Goal: Check status: Check status

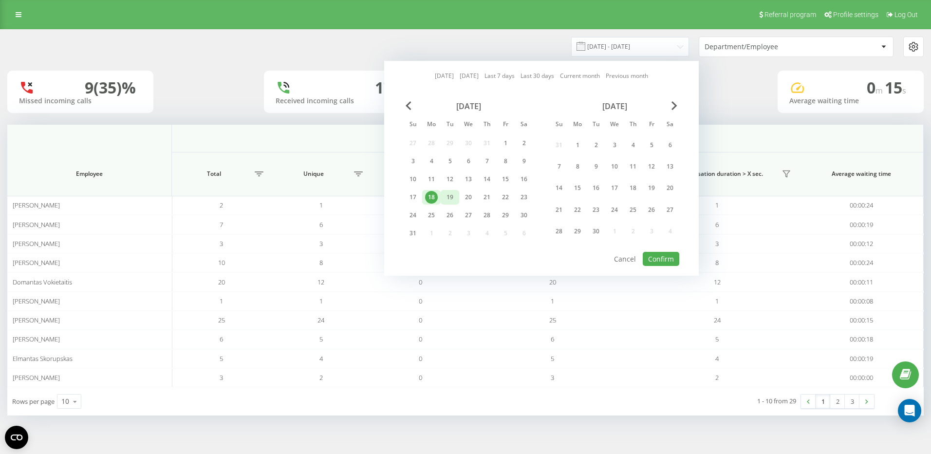
click at [448, 194] on div "19" at bounding box center [450, 197] width 13 height 13
click at [665, 253] on button "Confirm" at bounding box center [661, 259] width 37 height 14
type input "[DATE] - [DATE]"
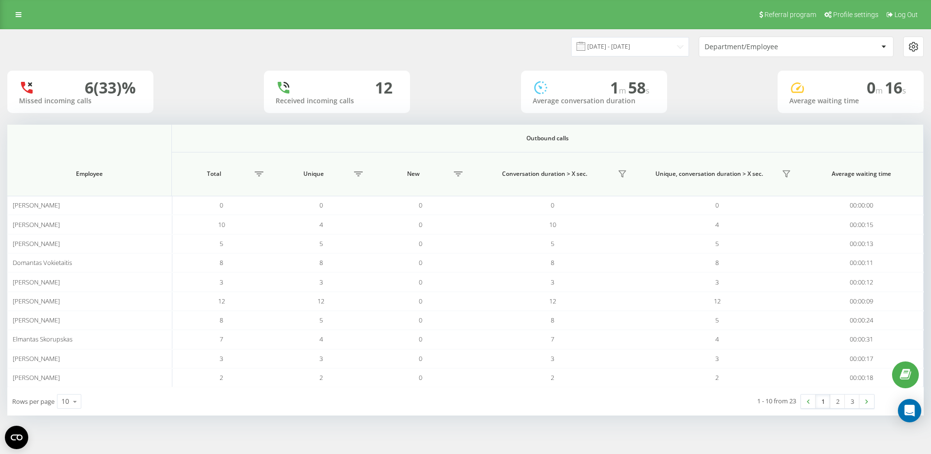
click at [772, 43] on div "Department/Employee" at bounding box center [763, 47] width 116 height 8
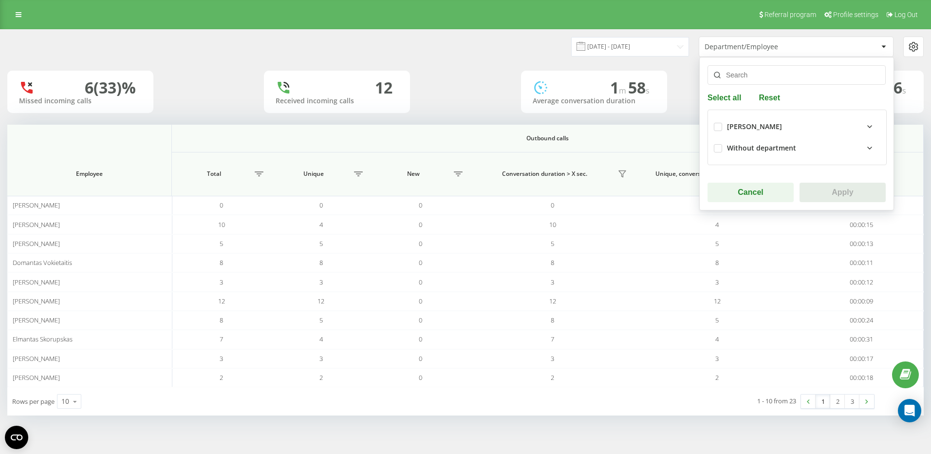
click at [761, 77] on input "text" at bounding box center [797, 74] width 178 height 19
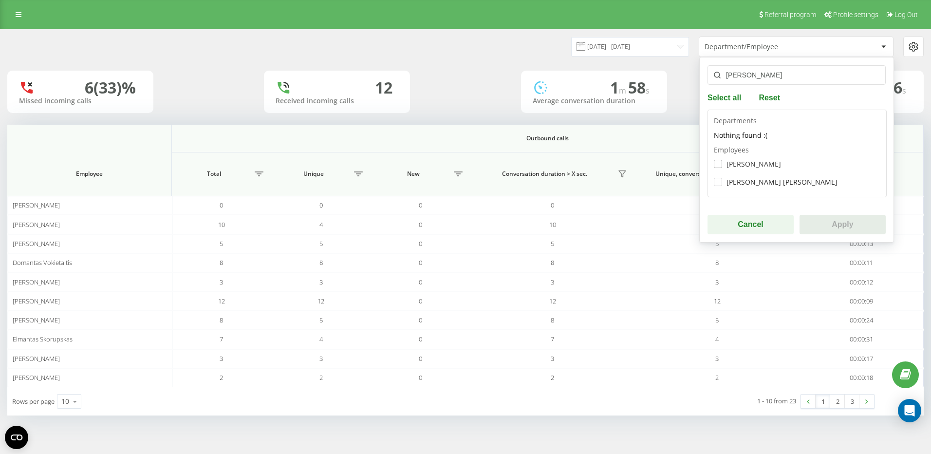
type input "[PERSON_NAME]"
click at [717, 163] on label "[PERSON_NAME]" at bounding box center [747, 164] width 67 height 8
checkbox input "true"
click at [838, 224] on button "Apply" at bounding box center [843, 224] width 86 height 19
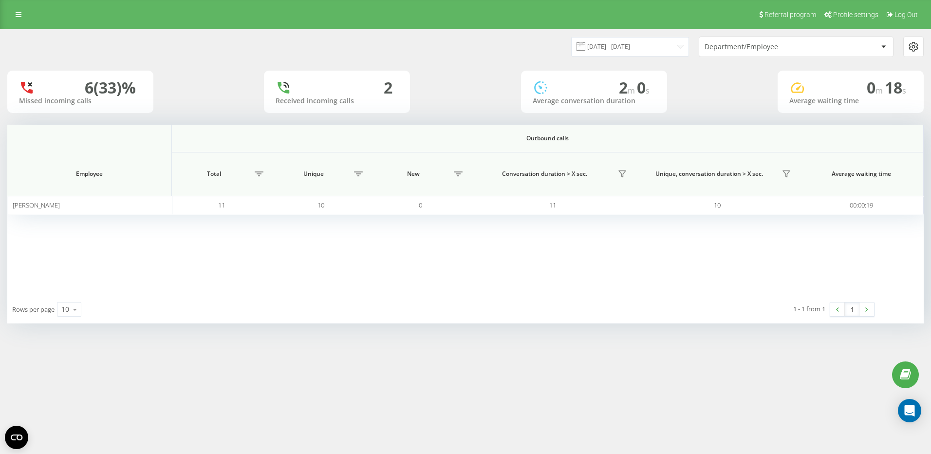
click at [792, 43] on div "Department/Employee" at bounding box center [763, 47] width 116 height 8
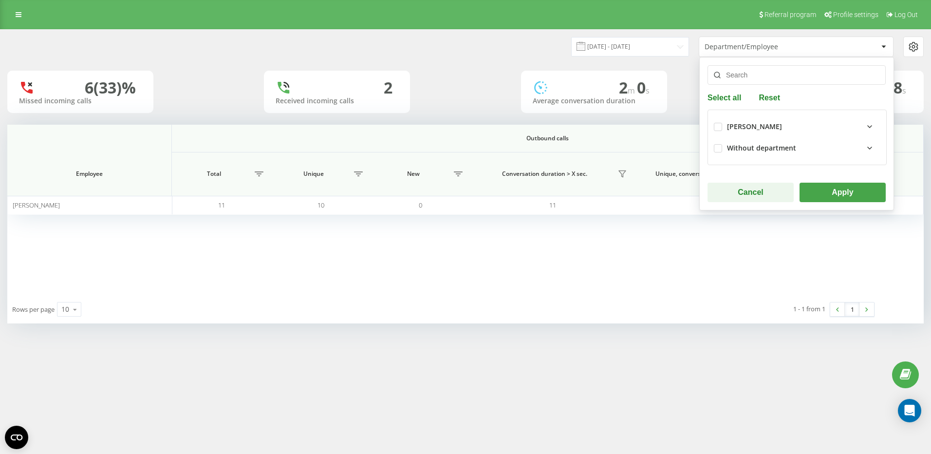
click at [759, 70] on input "text" at bounding box center [797, 74] width 178 height 19
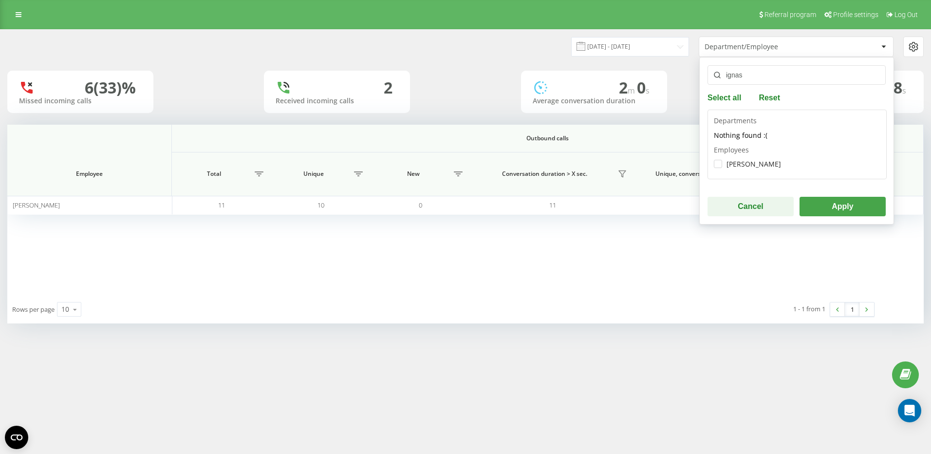
type input "ignas"
click at [720, 169] on div "[PERSON_NAME]" at bounding box center [797, 164] width 167 height 18
click at [718, 164] on label "[PERSON_NAME]" at bounding box center [747, 164] width 67 height 8
checkbox input "true"
click at [851, 208] on button "Apply" at bounding box center [843, 206] width 86 height 19
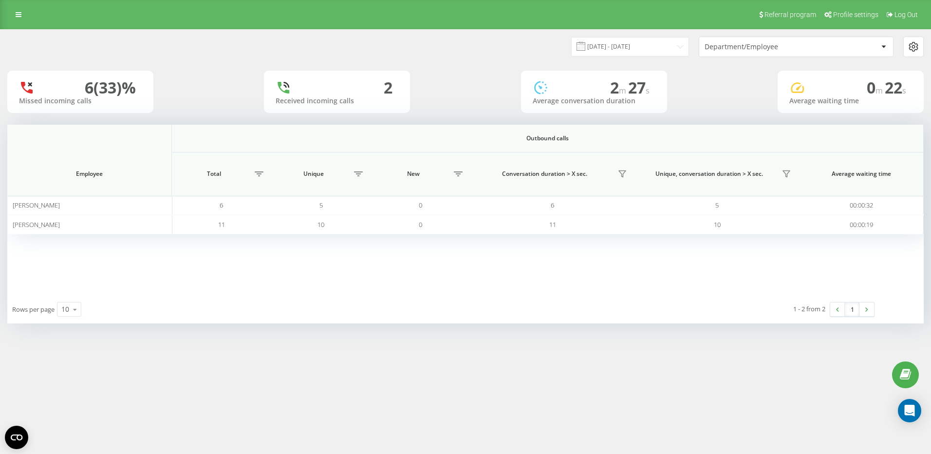
click at [785, 40] on div "Department/Employee" at bounding box center [796, 46] width 194 height 19
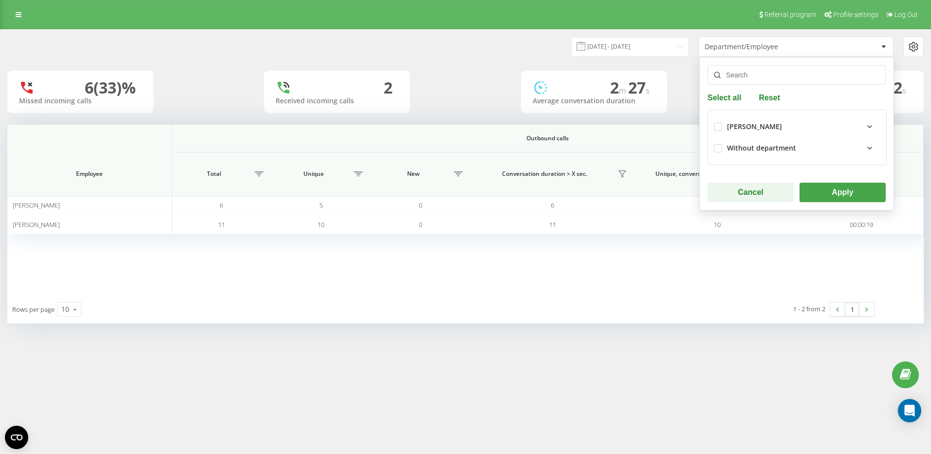
click at [760, 74] on input "text" at bounding box center [797, 74] width 178 height 19
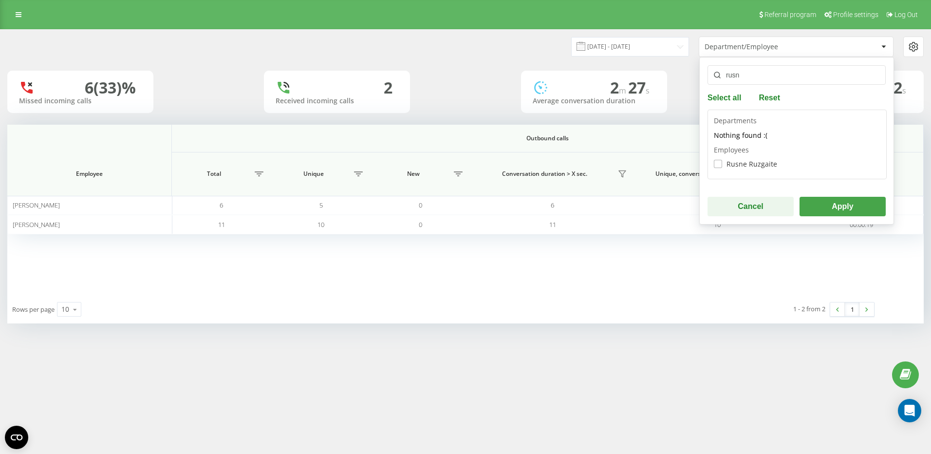
type input "rusn"
click at [720, 162] on label "Rusne Ruzgaite" at bounding box center [745, 164] width 63 height 8
checkbox input "true"
click at [860, 203] on button "Apply" at bounding box center [843, 206] width 86 height 19
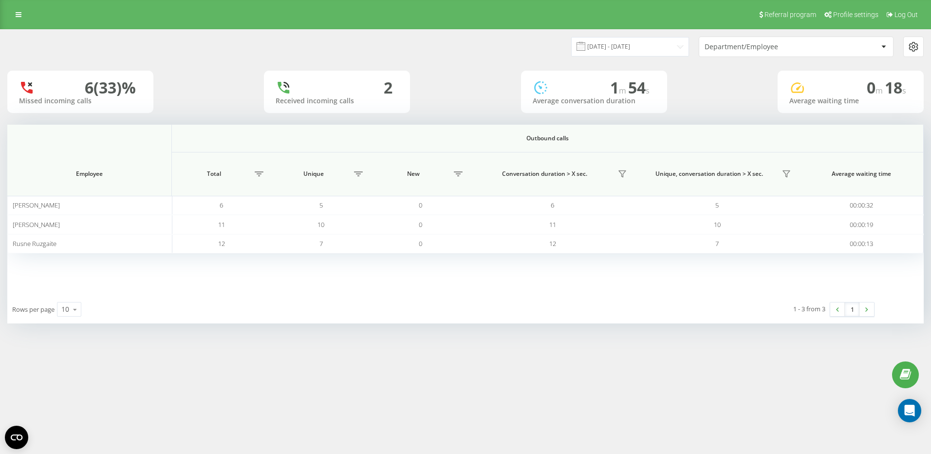
click at [765, 46] on div "Department/Employee" at bounding box center [763, 47] width 116 height 8
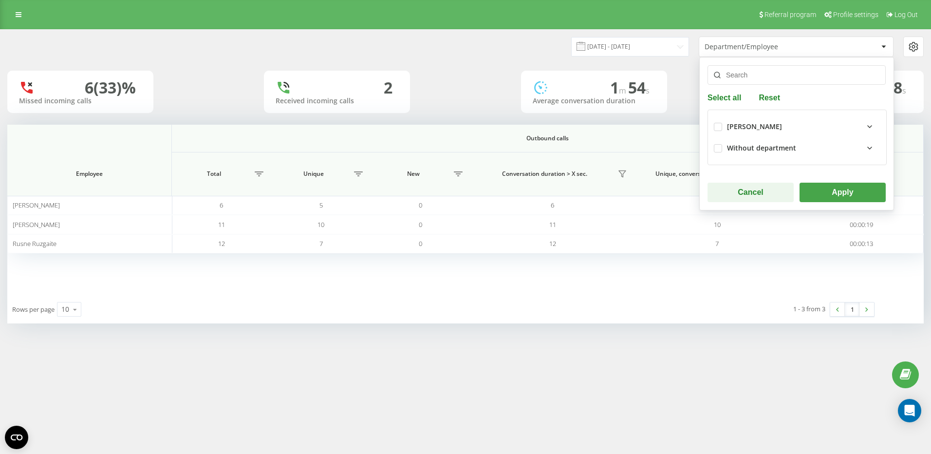
click at [759, 74] on input "text" at bounding box center [797, 74] width 178 height 19
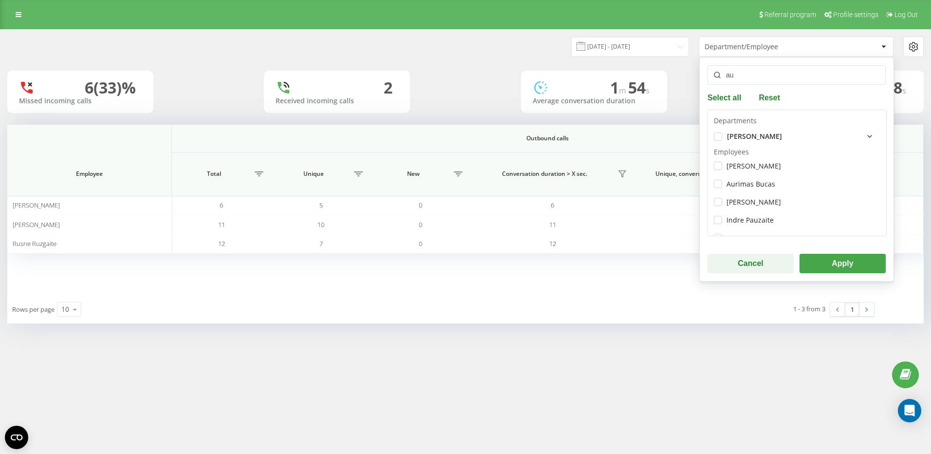
type input "a"
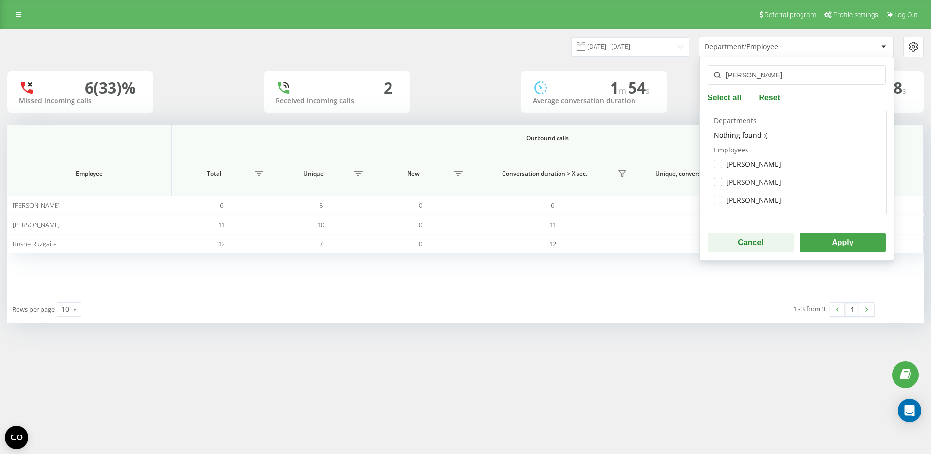
type input "[PERSON_NAME]"
click at [722, 181] on label "[PERSON_NAME]" at bounding box center [747, 182] width 67 height 8
checkbox input "true"
click at [827, 246] on button "Apply" at bounding box center [843, 242] width 86 height 19
